Goal: Information Seeking & Learning: Learn about a topic

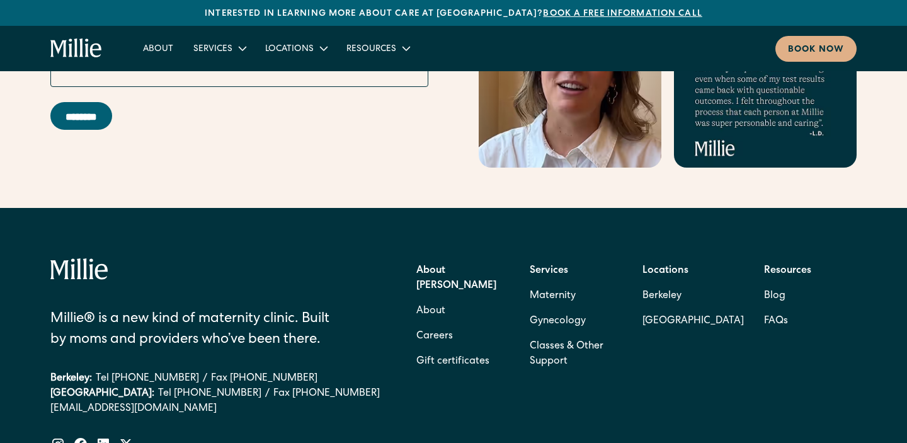
scroll to position [5214, 0]
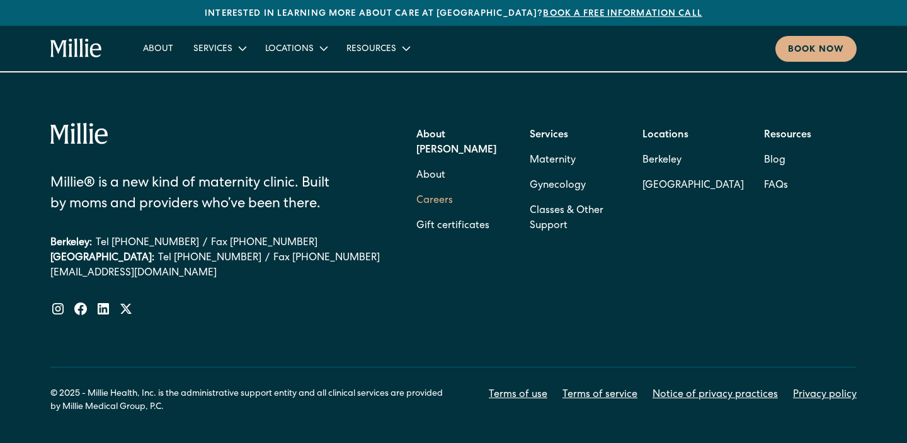
click at [440, 188] on link "Careers" at bounding box center [434, 200] width 37 height 25
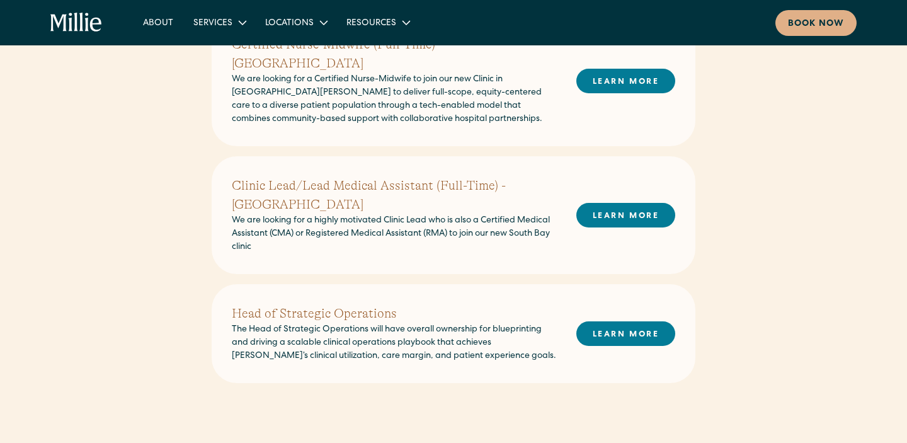
scroll to position [759, 0]
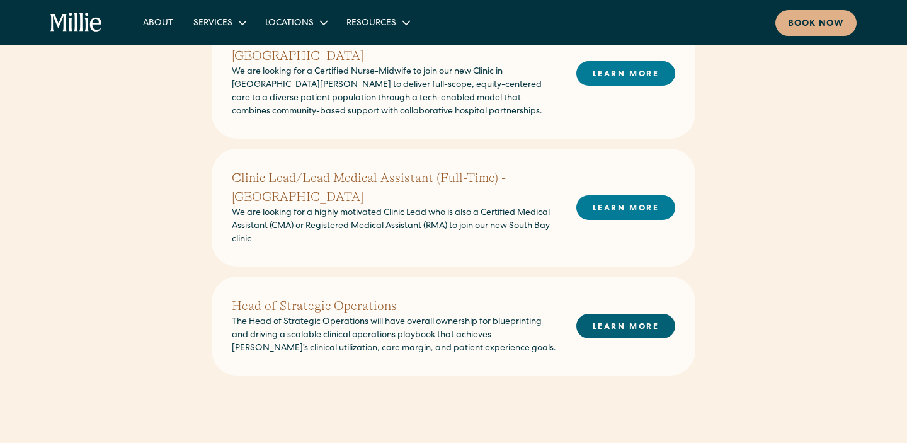
click at [593, 313] on link "LEARN MORE" at bounding box center [625, 325] width 99 height 25
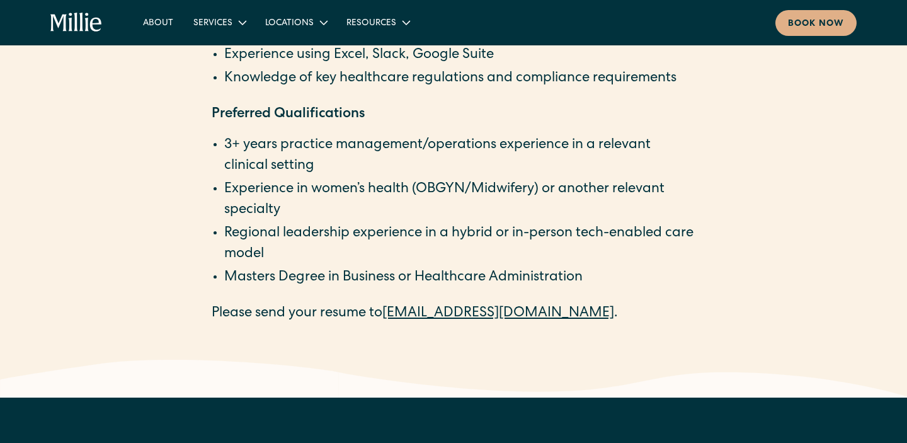
scroll to position [2226, 0]
